Goal: Check status: Check status

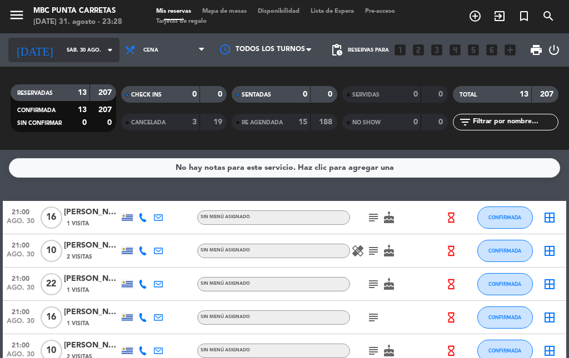
click at [61, 46] on input "sáb. 30 ago." at bounding box center [97, 50] width 73 height 17
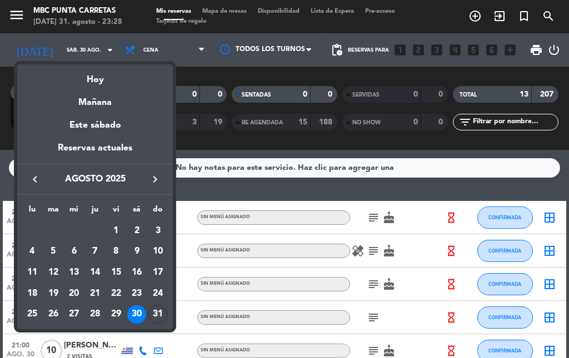
click at [153, 177] on icon "keyboard_arrow_right" at bounding box center [154, 179] width 13 height 13
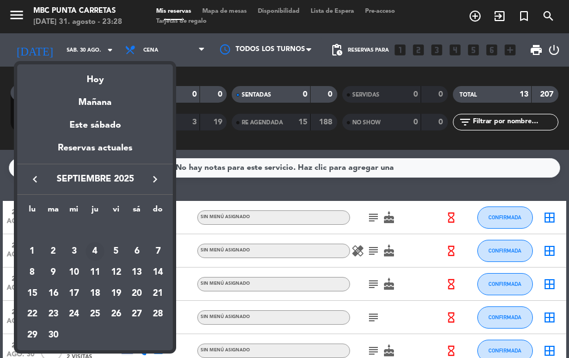
click at [88, 253] on div "4" at bounding box center [95, 251] width 19 height 19
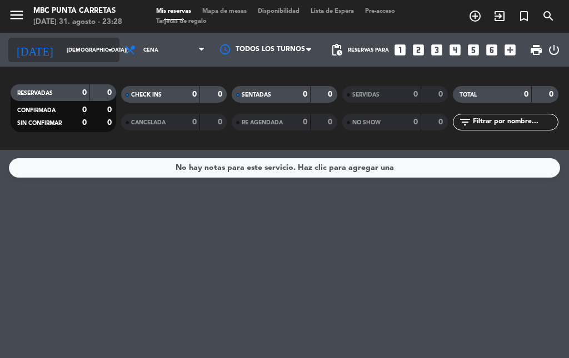
click at [84, 48] on input "[DEMOGRAPHIC_DATA][DATE]" at bounding box center [97, 50] width 73 height 17
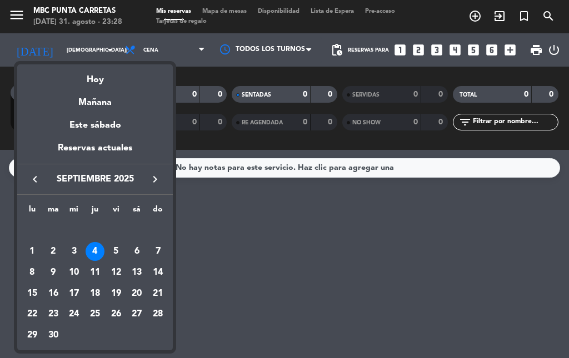
click at [110, 243] on td "5" at bounding box center [116, 252] width 21 height 21
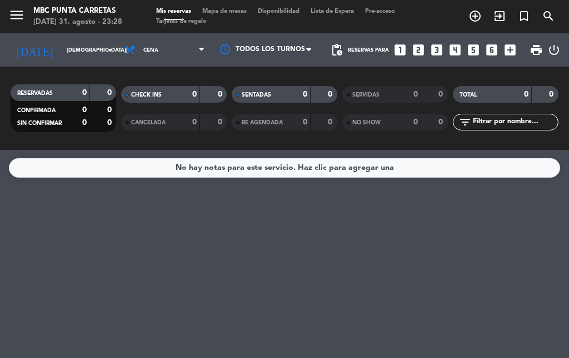
type input "[DATE]"
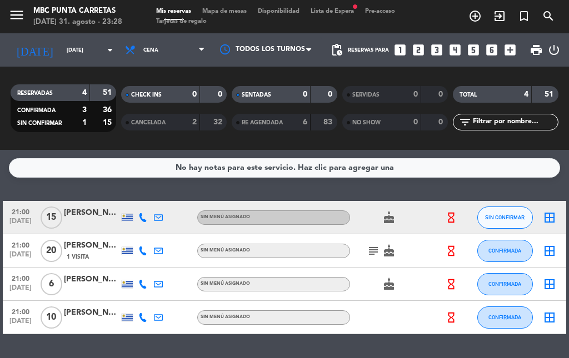
click at [327, 11] on span "Lista de Espera fiber_manual_record" at bounding box center [332, 11] width 54 height 6
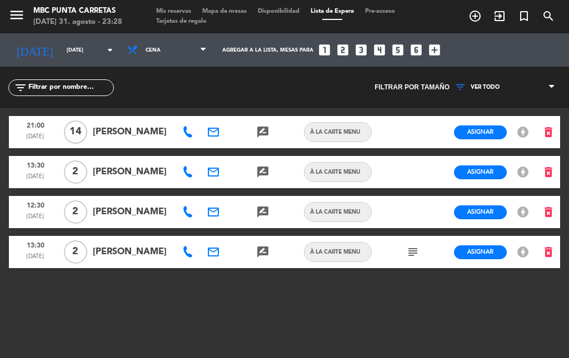
click at [414, 254] on icon "subject" at bounding box center [412, 252] width 13 height 13
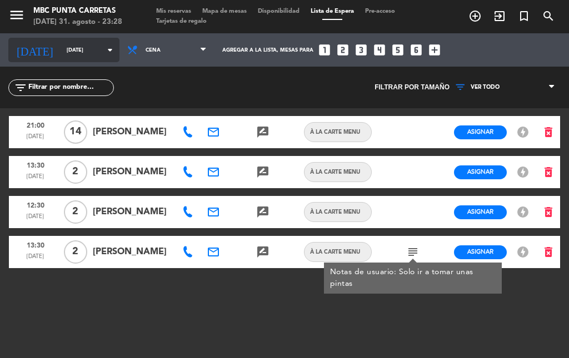
click at [61, 47] on input "[DATE]" at bounding box center [97, 50] width 73 height 17
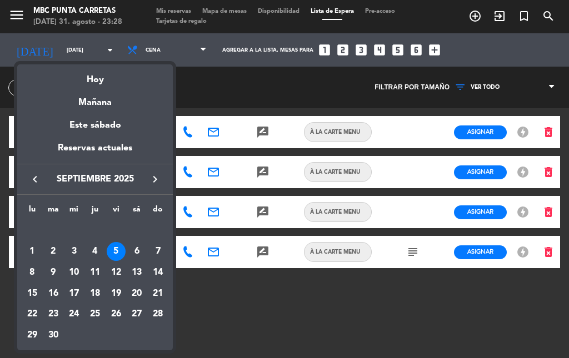
click at [136, 251] on div "6" at bounding box center [136, 251] width 19 height 19
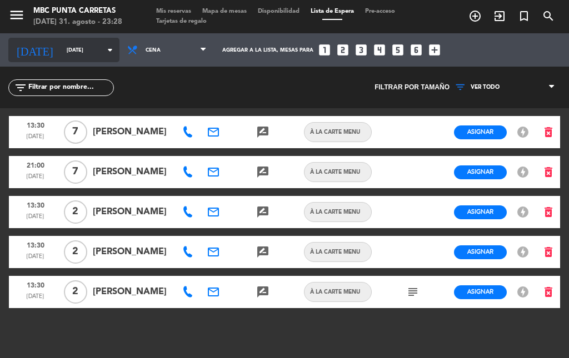
click at [68, 51] on input "[DATE]" at bounding box center [97, 50] width 73 height 17
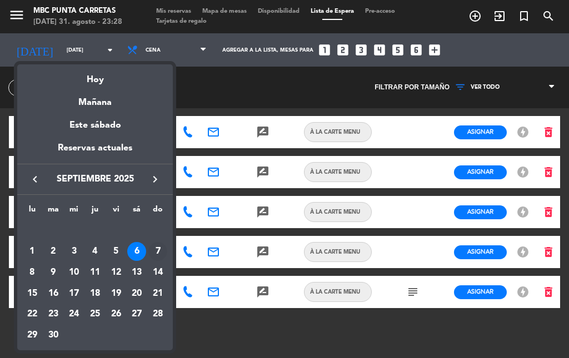
click at [154, 253] on div "7" at bounding box center [157, 251] width 19 height 19
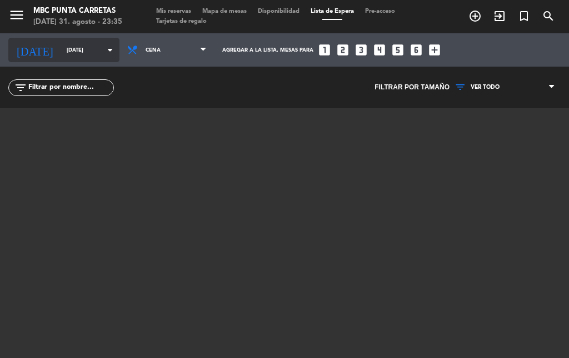
click at [71, 49] on input "[DATE]" at bounding box center [97, 50] width 73 height 17
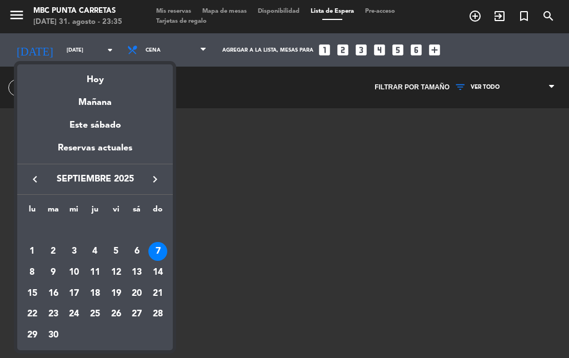
drag, startPoint x: 135, startPoint y: 252, endPoint x: 158, endPoint y: 226, distance: 35.1
click at [136, 252] on div "6" at bounding box center [136, 251] width 19 height 19
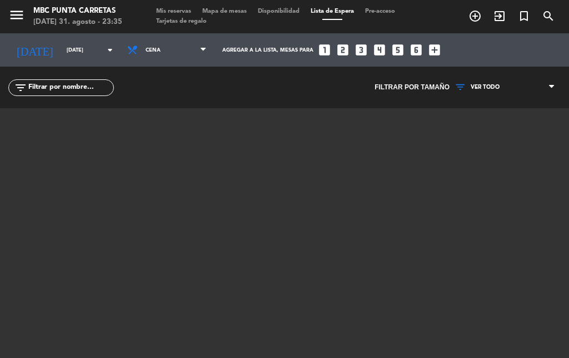
type input "[DATE]"
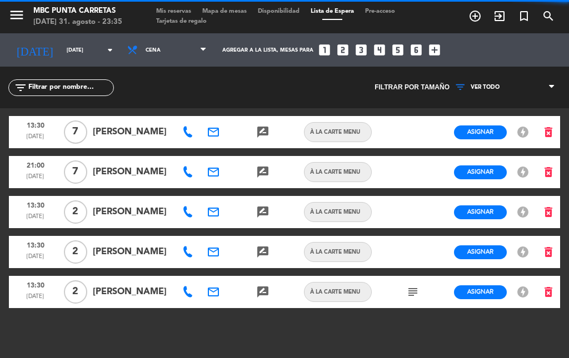
click at [185, 8] on span "Mis reservas" at bounding box center [174, 11] width 46 height 6
